Goal: Find specific page/section

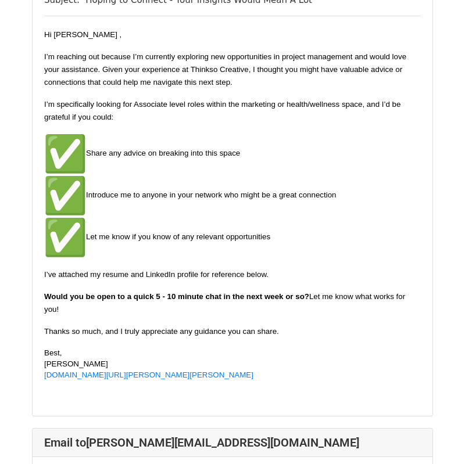
scroll to position [160, 0]
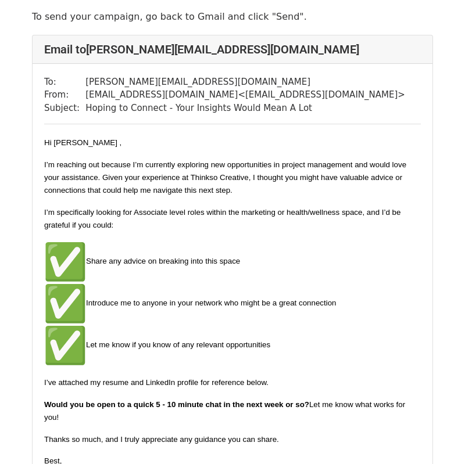
scroll to position [44, 0]
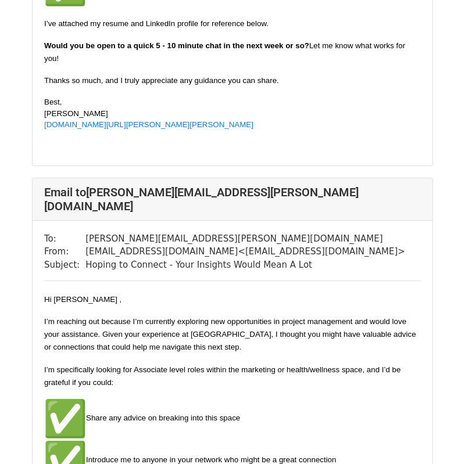
scroll to position [2062, 0]
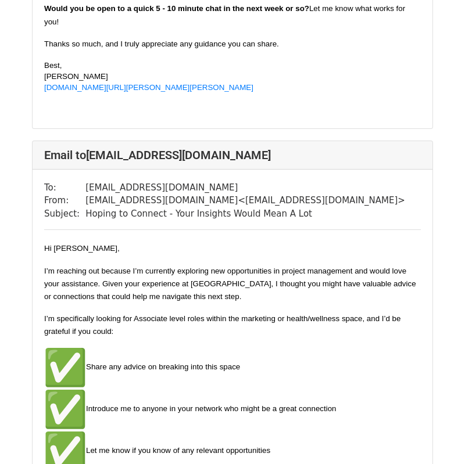
scroll to position [5807, 0]
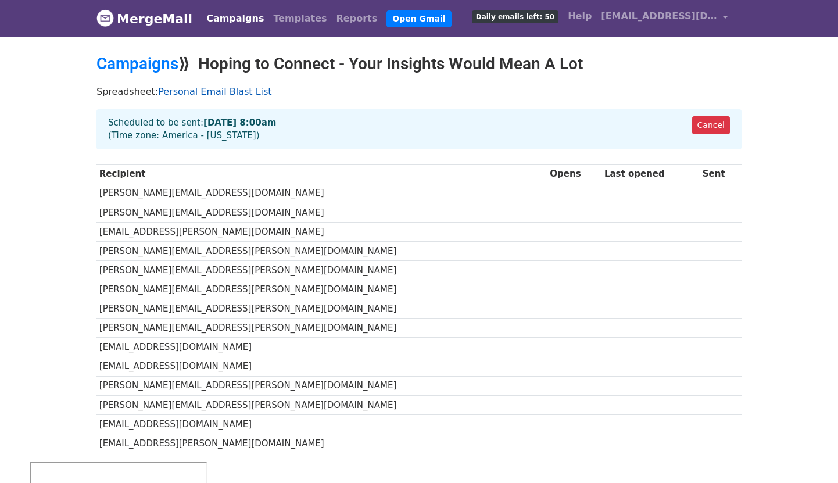
click at [192, 92] on link "Personal Email Blast List" at bounding box center [214, 91] width 113 height 11
